Goal: Feedback & Contribution: Submit feedback/report problem

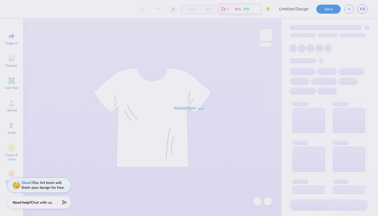
type input "[GEOGRAPHIC_DATA] : [PERSON_NAME]"
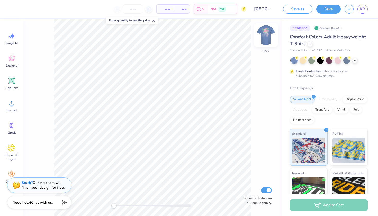
click at [265, 35] on img at bounding box center [266, 35] width 21 height 21
click at [40, 8] on polyline at bounding box center [41, 8] width 2 height 1
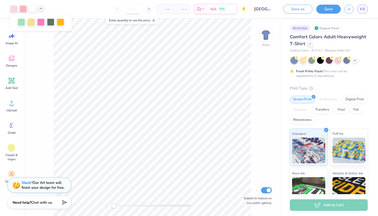
click at [137, 8] on input "number" at bounding box center [133, 8] width 20 height 9
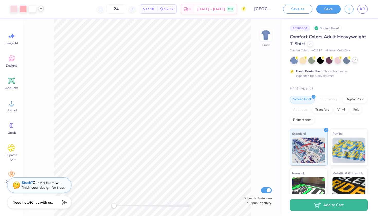
type input "24"
click at [355, 61] on icon at bounding box center [355, 60] width 4 height 4
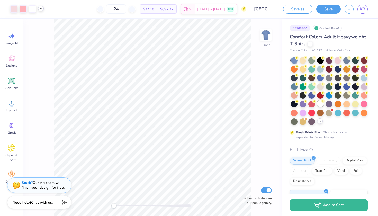
click at [322, 104] on div at bounding box center [320, 103] width 7 height 7
click at [338, 59] on div at bounding box center [337, 60] width 7 height 7
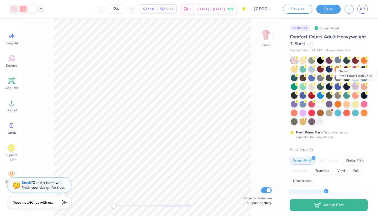
click at [357, 89] on div at bounding box center [355, 86] width 7 height 7
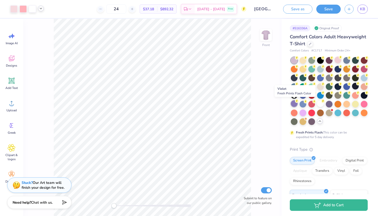
click at [294, 104] on div at bounding box center [294, 103] width 7 height 7
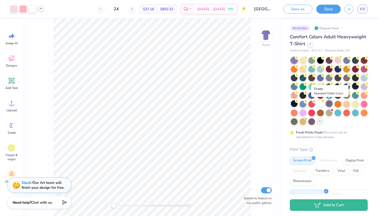
click at [330, 103] on div at bounding box center [329, 103] width 7 height 7
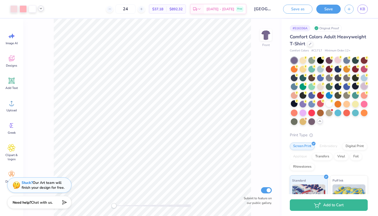
click at [365, 86] on div at bounding box center [364, 86] width 7 height 7
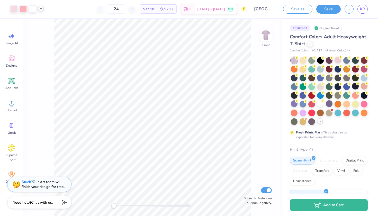
click at [49, 183] on div "Stuck? Our Art team will finish your design for free." at bounding box center [43, 184] width 43 height 10
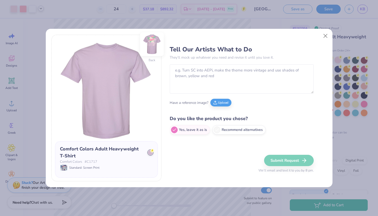
click at [155, 40] on img at bounding box center [152, 44] width 24 height 24
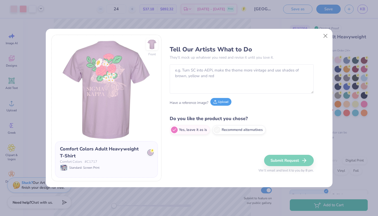
click at [221, 101] on button "Upload" at bounding box center [220, 102] width 21 height 8
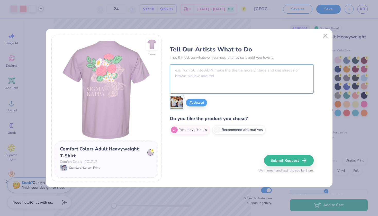
click at [187, 71] on textarea at bounding box center [242, 78] width 144 height 29
type textarea "use the colors from this pic"
drag, startPoint x: 229, startPoint y: 70, endPoint x: 169, endPoint y: 69, distance: 59.4
click at [169, 69] on div "Front Comfort Colors Adult Heavyweight T-Shirt Comfort Colors # C1717 Standard:…" at bounding box center [188, 108] width 275 height 147
click at [183, 69] on textarea "Use colors similar to this picture (yellow, orange, blue, and purple)" at bounding box center [242, 78] width 144 height 29
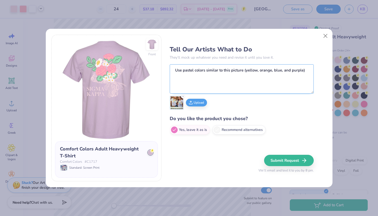
click at [307, 71] on textarea "Use pastel colors similar to this picture (yellow, orange, blue, and purple)" at bounding box center [242, 78] width 144 height 29
type textarea "Use pastel colors similar to this picture (yellow, orange, blue, and purple) an…"
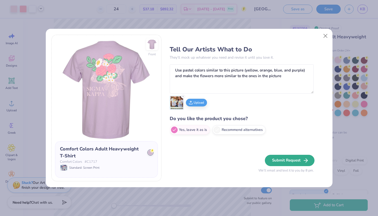
click at [285, 157] on button "Submit Request" at bounding box center [290, 160] width 50 height 11
click at [308, 160] on icon "button" at bounding box center [306, 160] width 6 height 6
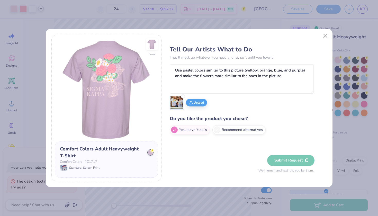
type textarea "x"
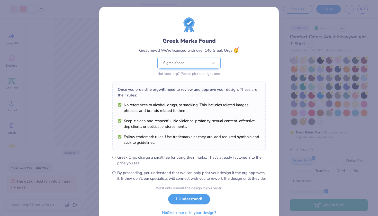
click at [244, 62] on div "Greek Marks Found Great news! We're licensed with over 140 Greek Orgs. 🥳 Sigma …" at bounding box center [189, 47] width 154 height 60
click at [195, 203] on button "I Understand!" at bounding box center [189, 198] width 42 height 11
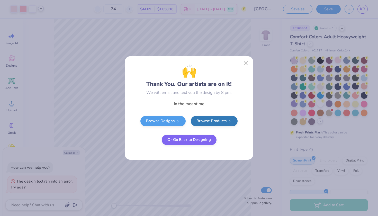
type textarea "x"
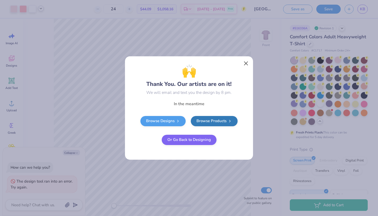
click at [244, 64] on button "Close" at bounding box center [246, 64] width 10 height 10
